Goal: Complete application form

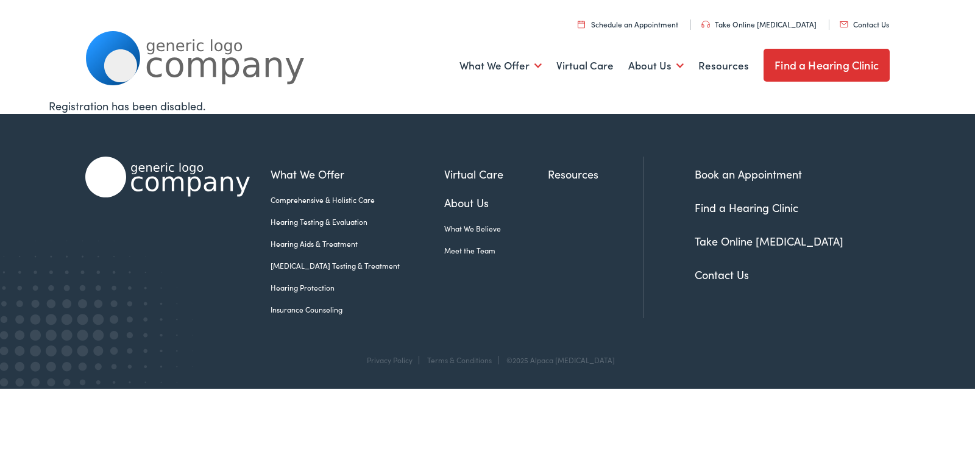
click at [714, 276] on link "Contact Us" at bounding box center [722, 274] width 54 height 15
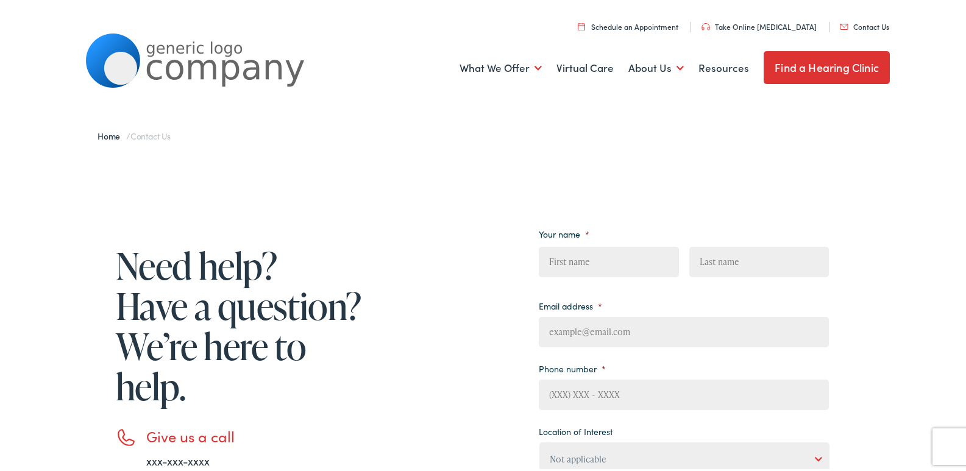
drag, startPoint x: 628, startPoint y: 256, endPoint x: 629, endPoint y: 269, distance: 12.8
click at [628, 256] on input "First" at bounding box center [609, 259] width 140 height 30
type input "Lily"
type input "Ellison"
type input "lily@summitsanitizeguild.com"
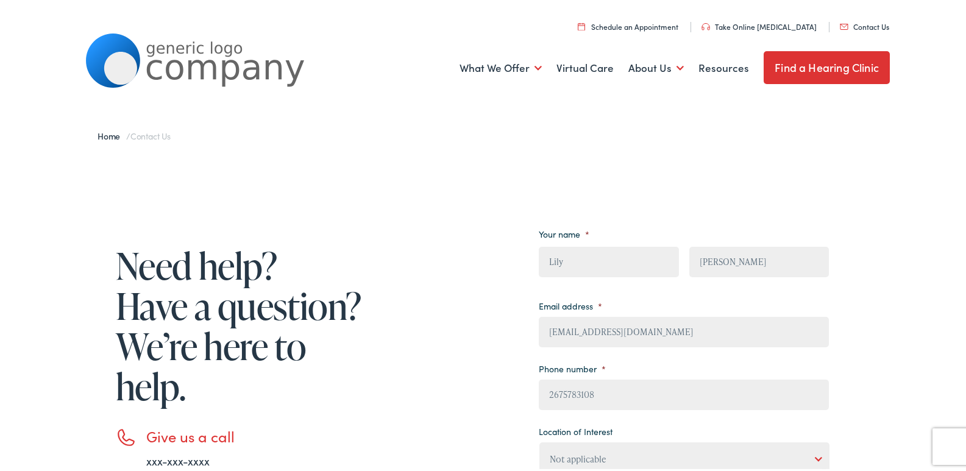
type input "(267) 578-3108"
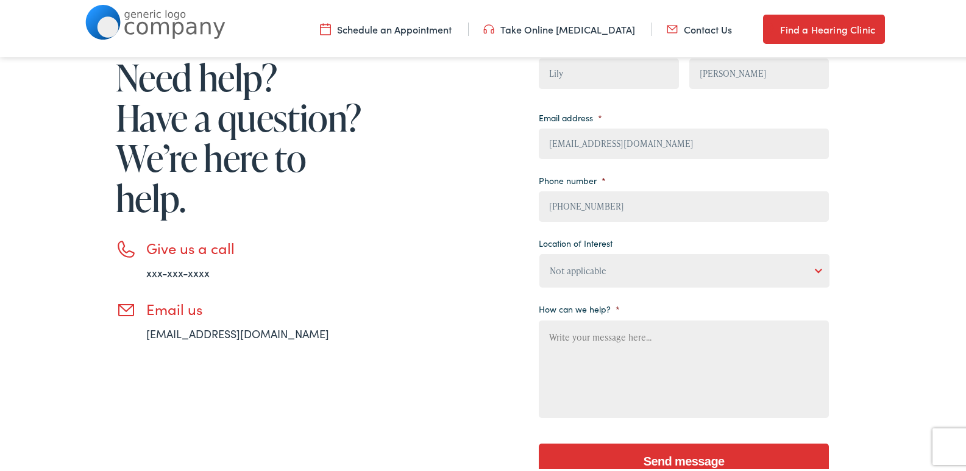
scroll to position [244, 0]
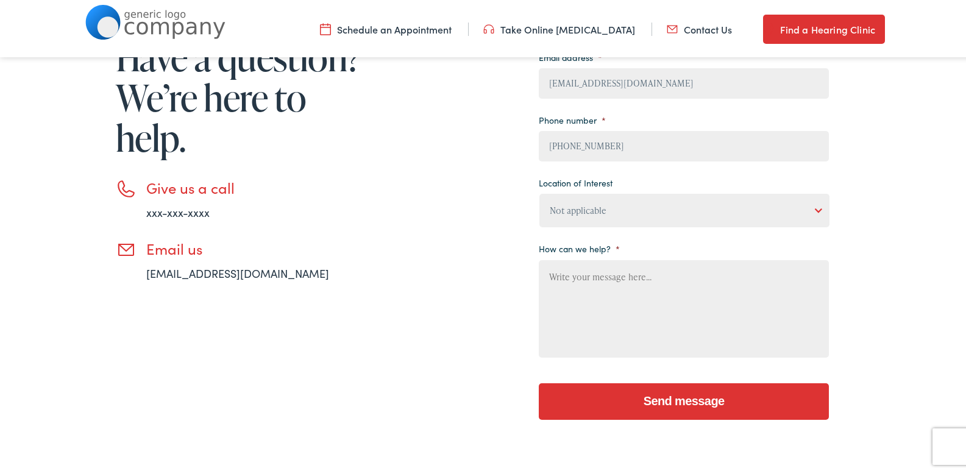
click at [575, 187] on li "Location of Interest Not applicable Estes Audiology, Seguin Estes Audiology, Sa…" at bounding box center [684, 198] width 290 height 54
click at [580, 224] on select "Not applicable Estes Audiology, Seguin Estes Audiology, San Antonio Estes Audio…" at bounding box center [685, 208] width 290 height 34
select select "Scallan Hearing, Seigen"
click at [540, 191] on select "Not applicable Estes Audiology, Seguin Estes Audiology, San Antonio Estes Audio…" at bounding box center [685, 208] width 290 height 34
click at [560, 327] on textarea "How can we help? *" at bounding box center [684, 307] width 290 height 98
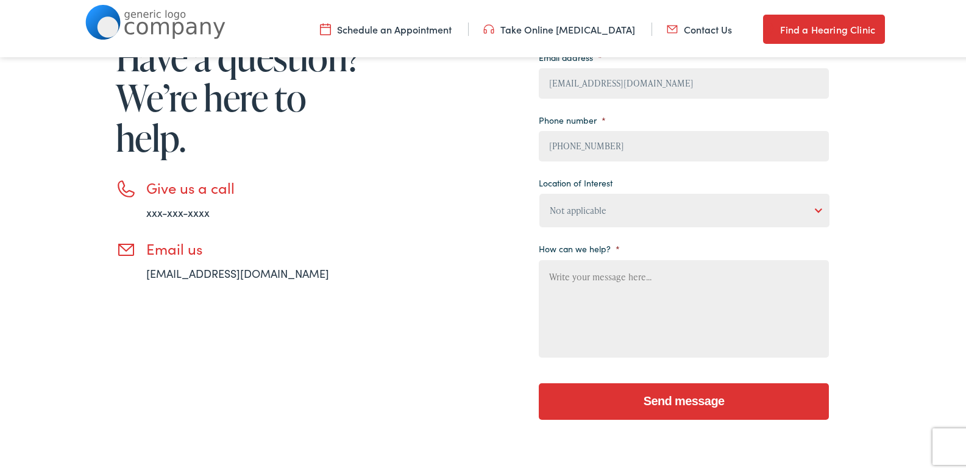
paste textarea "I am local and would love an opportunity to provide you with a professional cle…"
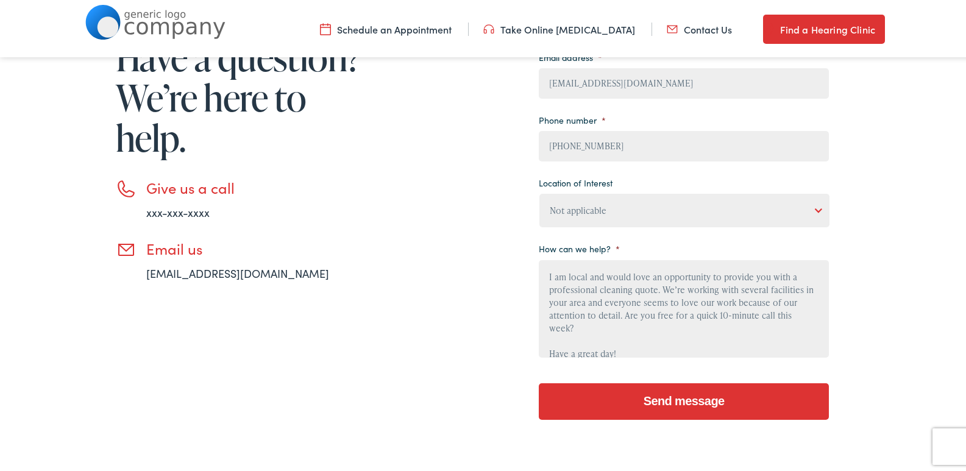
scroll to position [168, 0]
type textarea "I am local and would love an opportunity to provide you with a professional cle…"
click at [661, 408] on input "Send message" at bounding box center [684, 399] width 290 height 37
click at [652, 410] on input "Send message" at bounding box center [684, 399] width 290 height 37
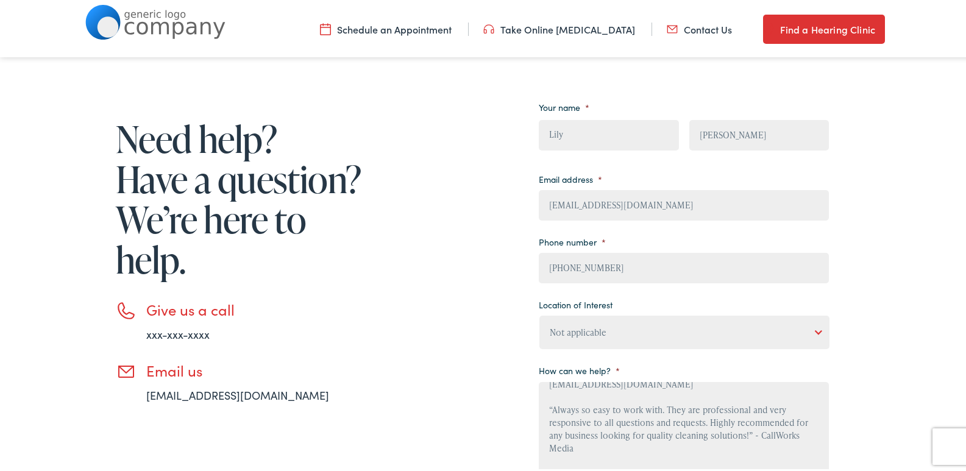
scroll to position [516, 0]
